Goal: Transaction & Acquisition: Purchase product/service

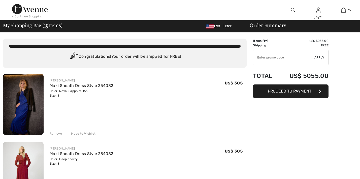
checkbox input "true"
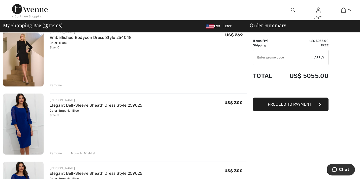
scroll to position [706, 0]
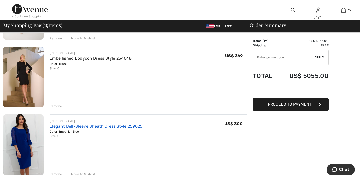
drag, startPoint x: 141, startPoint y: 125, endPoint x: 134, endPoint y: 124, distance: 7.1
click at [134, 124] on link "Elegant Bell-Sleeve Sheath Dress Style 259025" at bounding box center [96, 126] width 93 height 5
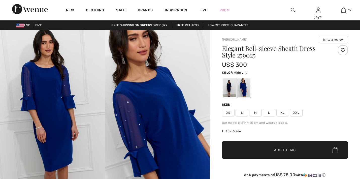
click at [228, 87] on div at bounding box center [229, 87] width 13 height 19
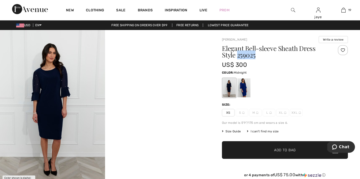
drag, startPoint x: 257, startPoint y: 55, endPoint x: 237, endPoint y: 55, distance: 20.1
click at [237, 55] on h1 "Elegant Bell-sleeve Sheath Dress Style 259025" at bounding box center [274, 51] width 105 height 13
copy h1 "259025"
click at [293, 10] on img at bounding box center [293, 10] width 4 height 6
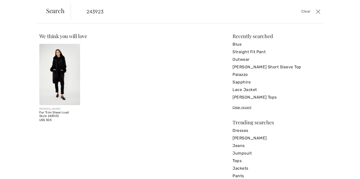
type input "243923"
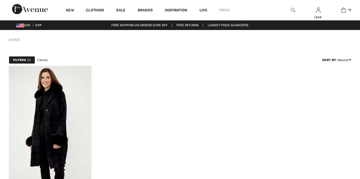
scroll to position [84, 0]
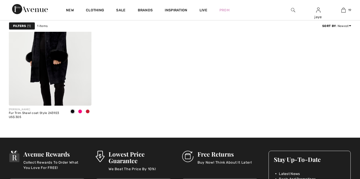
click at [62, 68] on img at bounding box center [50, 44] width 83 height 124
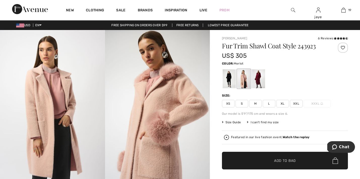
click at [261, 81] on div at bounding box center [258, 78] width 13 height 19
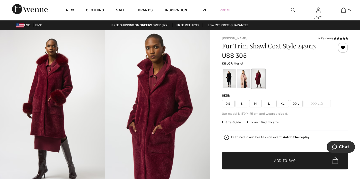
click at [232, 103] on span "XS" at bounding box center [228, 104] width 13 height 8
click at [241, 161] on span "✔ Added to Bag Add to Bag" at bounding box center [285, 161] width 126 height 18
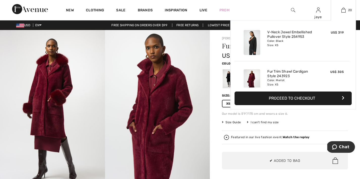
scroll to position [723, 0]
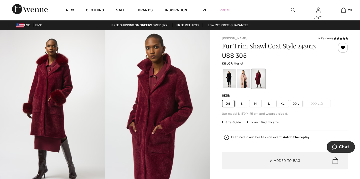
click at [242, 104] on span "S" at bounding box center [241, 104] width 13 height 8
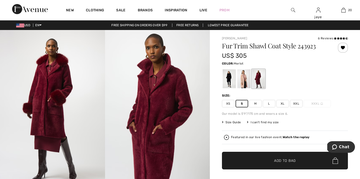
click at [251, 159] on span "✔ Added to Bag Add to Bag" at bounding box center [285, 161] width 126 height 18
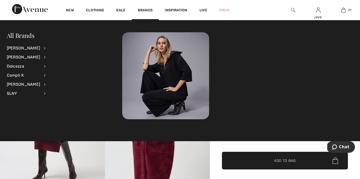
scroll to position [0, 0]
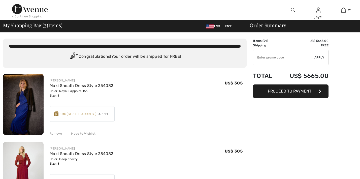
checkbox input "true"
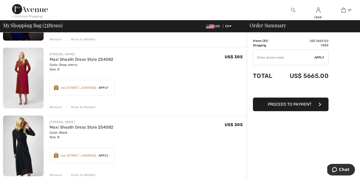
click at [77, 107] on div "Move to Wishlist" at bounding box center [81, 107] width 29 height 5
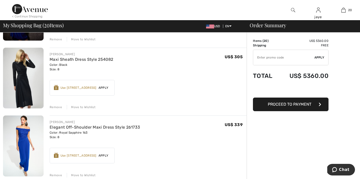
click at [78, 107] on div "Move to Wishlist" at bounding box center [81, 107] width 29 height 5
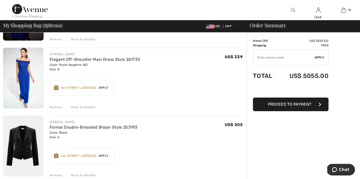
click at [84, 108] on div "Move to Wishlist" at bounding box center [81, 107] width 29 height 5
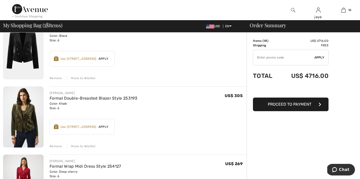
scroll to position [132, 0]
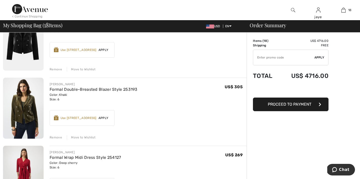
click at [86, 138] on div "Move to Wishlist" at bounding box center [81, 137] width 29 height 5
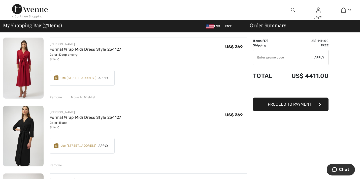
scroll to position [174, 0]
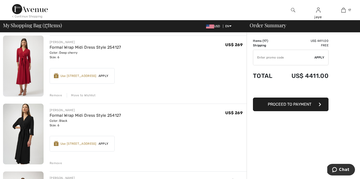
click at [87, 96] on div "Move to Wishlist" at bounding box center [81, 95] width 29 height 5
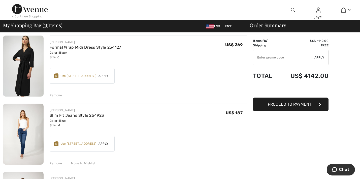
click at [59, 94] on div "Remove" at bounding box center [56, 95] width 12 height 5
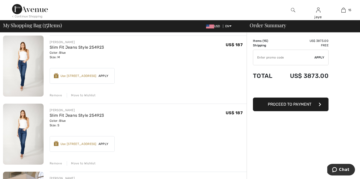
click at [81, 95] on div "Move to Wishlist" at bounding box center [81, 95] width 29 height 5
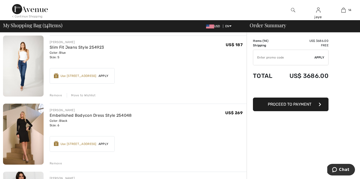
click at [81, 95] on div "Move to Wishlist" at bounding box center [81, 95] width 29 height 5
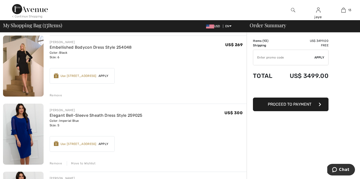
click at [59, 96] on div "Remove" at bounding box center [56, 95] width 12 height 5
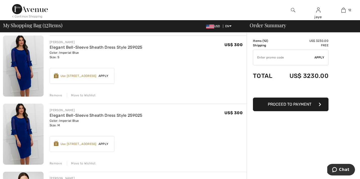
click at [83, 96] on div "Move to Wishlist" at bounding box center [81, 95] width 29 height 5
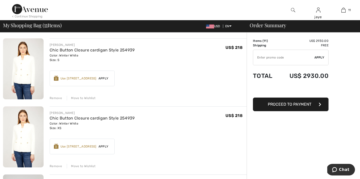
scroll to position [302, 0]
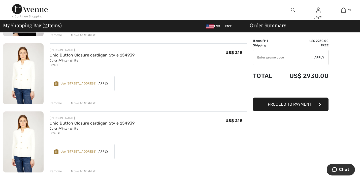
click at [84, 103] on div "Move to Wishlist" at bounding box center [81, 103] width 29 height 5
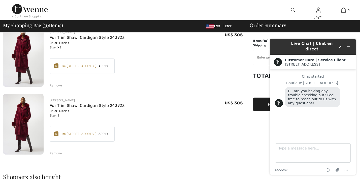
scroll to position [590, 0]
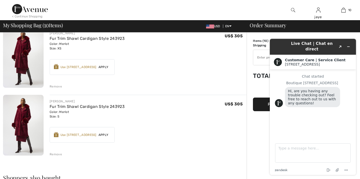
click at [60, 87] on div "Remove" at bounding box center [56, 86] width 12 height 5
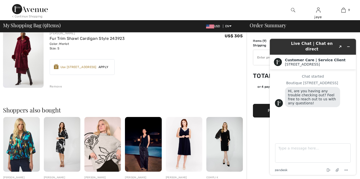
click at [60, 86] on div "Remove" at bounding box center [56, 86] width 12 height 5
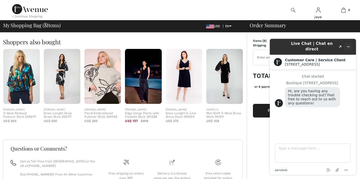
click at [348, 45] on icon "Minimize widget" at bounding box center [349, 47] width 4 height 4
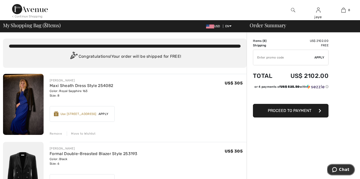
scroll to position [0, 0]
click at [93, 132] on div "Move to Wishlist" at bounding box center [81, 133] width 29 height 5
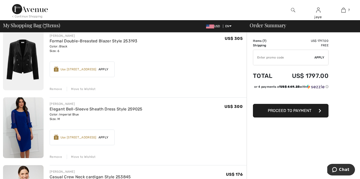
scroll to position [45, 0]
click at [90, 156] on div "Move to Wishlist" at bounding box center [81, 156] width 29 height 5
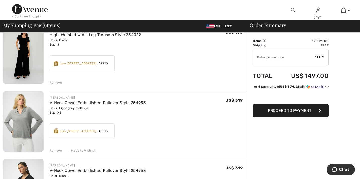
scroll to position [255, 0]
click at [89, 150] on div "Move to Wishlist" at bounding box center [81, 150] width 29 height 5
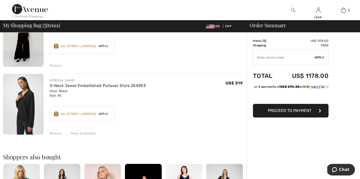
scroll to position [272, 0]
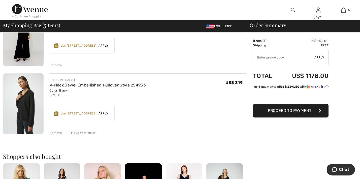
click at [265, 117] on button "Proceed to Payment" at bounding box center [291, 111] width 76 height 14
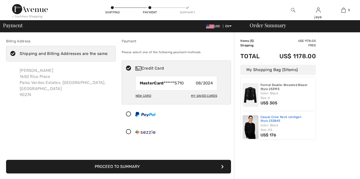
checkbox input "true"
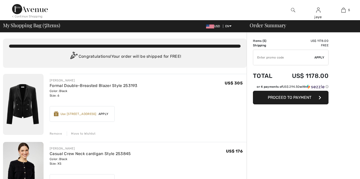
checkbox input "true"
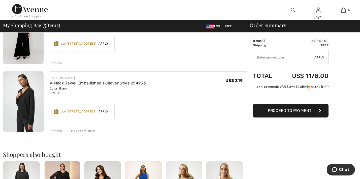
scroll to position [275, 0]
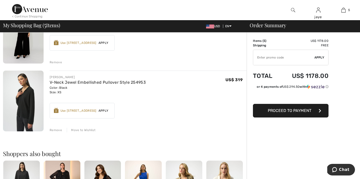
click at [108, 111] on span "Apply" at bounding box center [103, 110] width 14 height 5
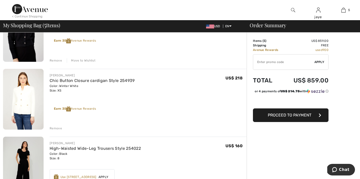
scroll to position [141, 0]
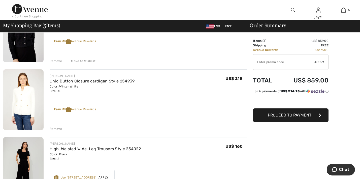
click at [262, 113] on button "Proceed to Payment" at bounding box center [291, 115] width 76 height 14
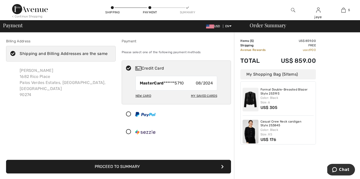
click at [139, 168] on button "Proceed to Summary" at bounding box center [118, 167] width 225 height 14
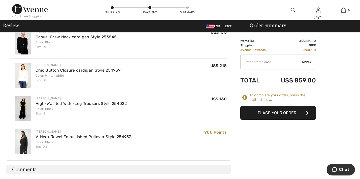
click at [266, 115] on button "Place Your Order" at bounding box center [278, 113] width 76 height 14
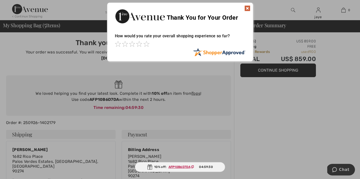
click at [247, 8] on img at bounding box center [247, 8] width 6 height 6
